Goal: Task Accomplishment & Management: Manage account settings

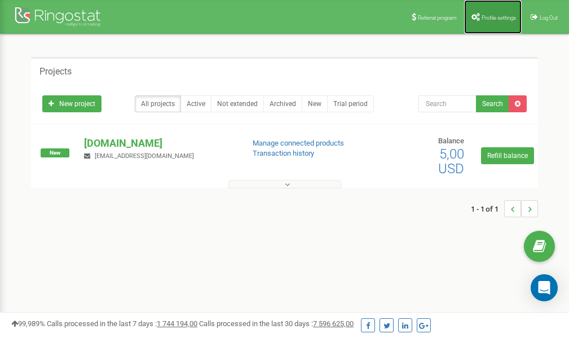
click at [489, 16] on span "Profile settings" at bounding box center [498, 18] width 34 height 6
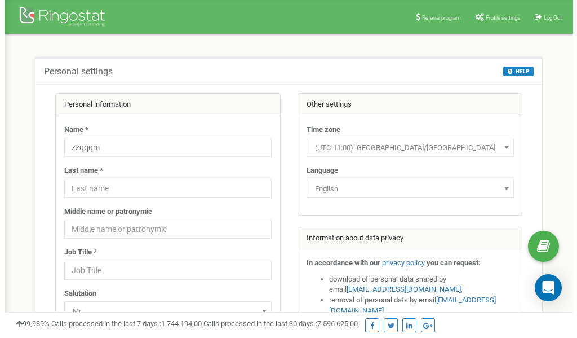
scroll to position [56, 0]
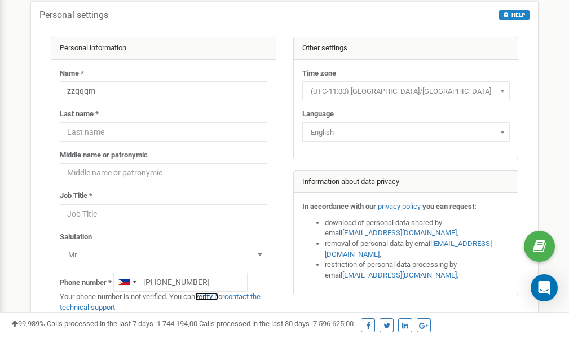
click at [211, 296] on link "verify it" at bounding box center [206, 296] width 23 height 8
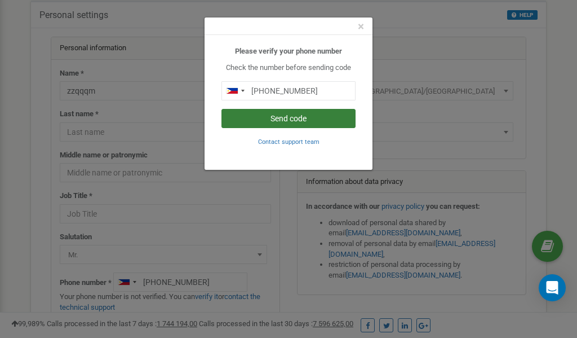
click at [280, 118] on button "Send code" at bounding box center [289, 118] width 134 height 19
